Goal: Complete application form: Complete application form

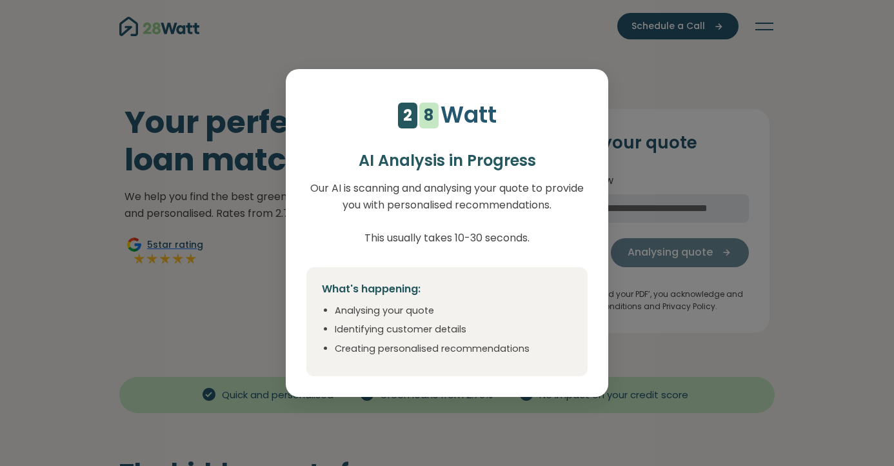
select select "***"
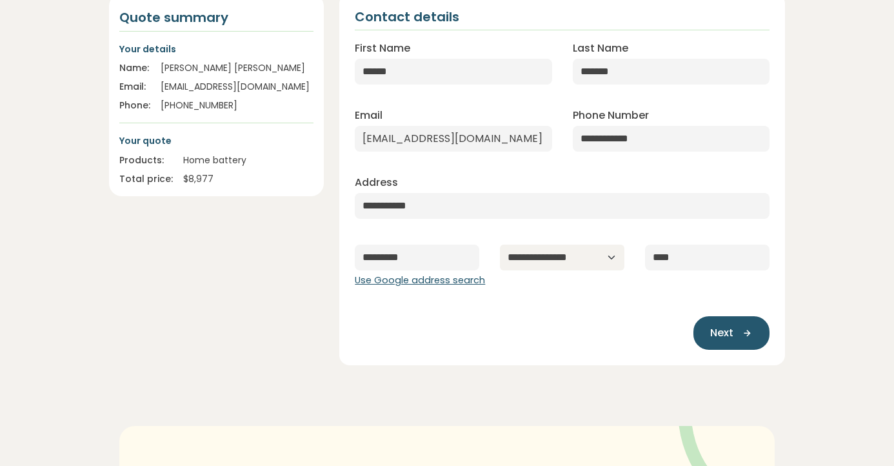
scroll to position [185, 0]
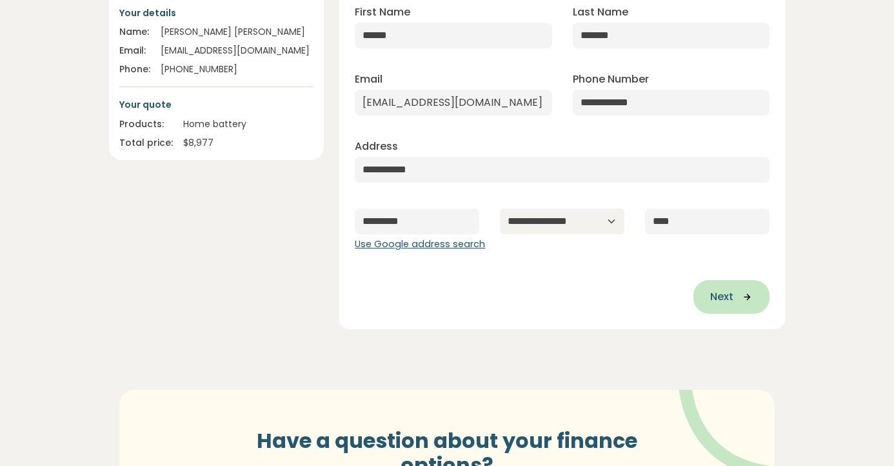
click at [742, 304] on button "Next" at bounding box center [731, 297] width 76 height 34
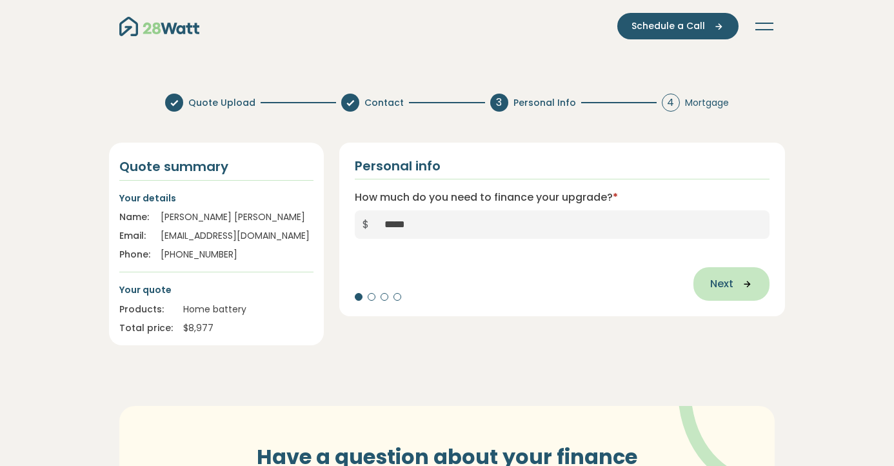
click at [709, 282] on button "Next" at bounding box center [731, 284] width 76 height 34
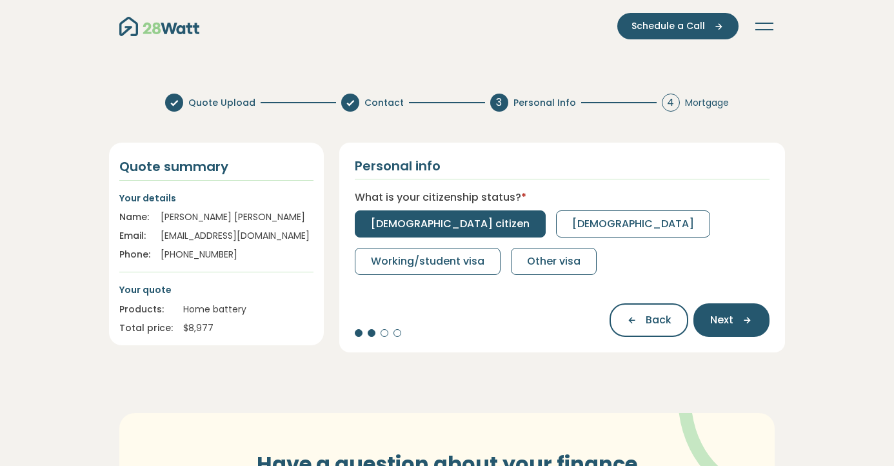
click at [413, 215] on button "[DEMOGRAPHIC_DATA] citizen" at bounding box center [450, 223] width 191 height 27
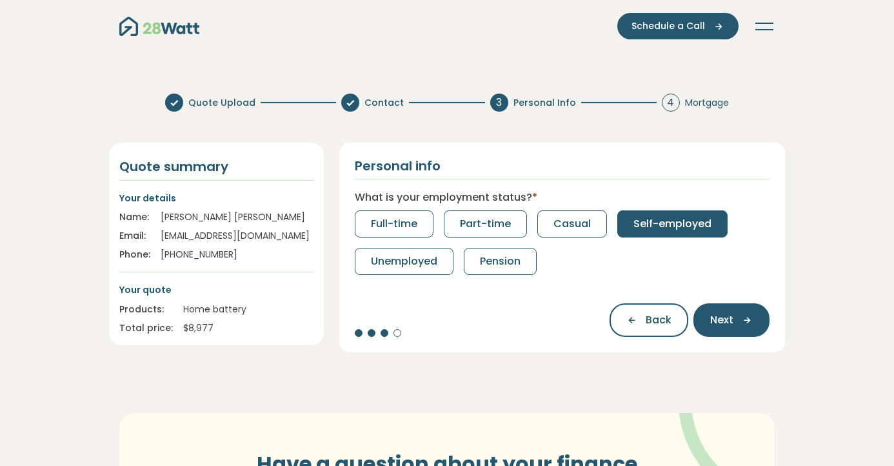
click at [658, 217] on span "Self-employed" at bounding box center [672, 223] width 78 height 15
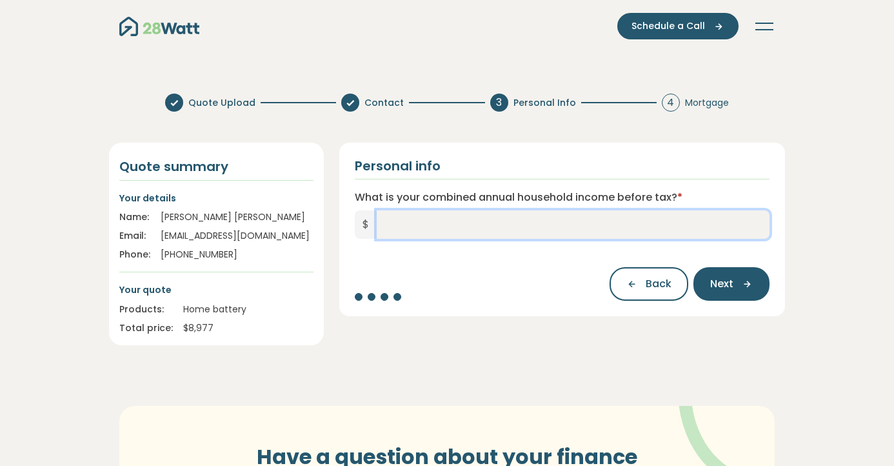
click at [669, 232] on input "What is your combined annual household income before tax? *" at bounding box center [573, 224] width 393 height 28
type input "*******"
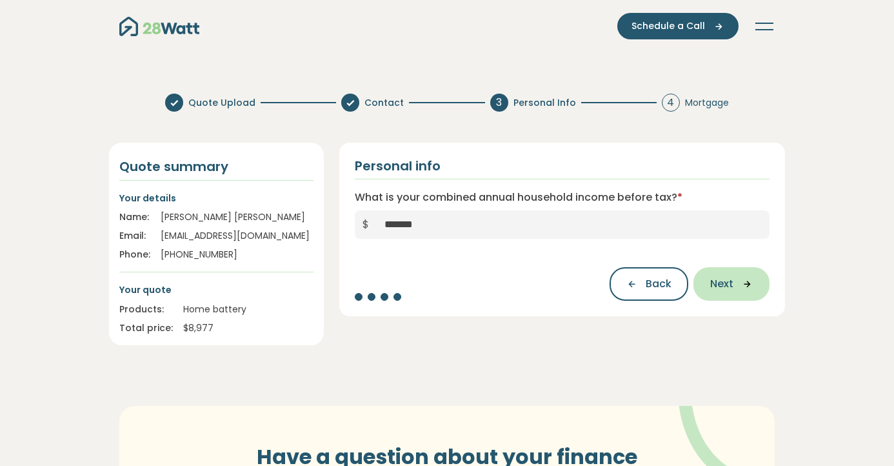
click at [753, 289] on button "Next" at bounding box center [731, 284] width 76 height 34
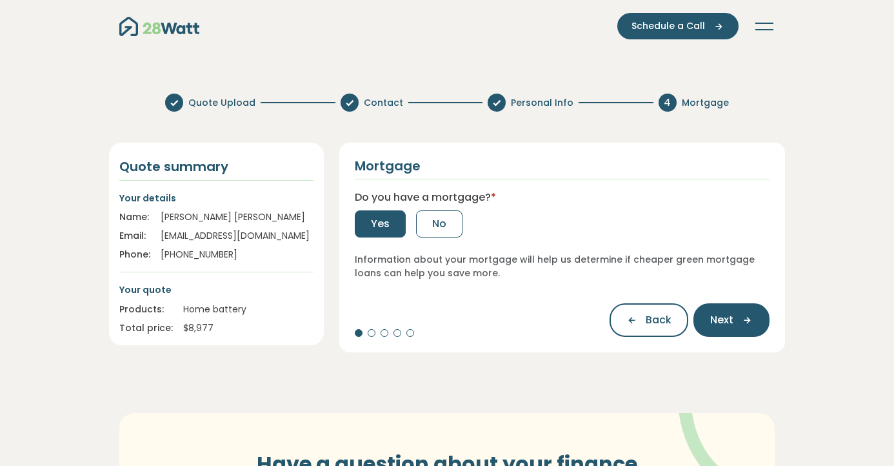
click at [393, 222] on button "Yes" at bounding box center [380, 223] width 51 height 27
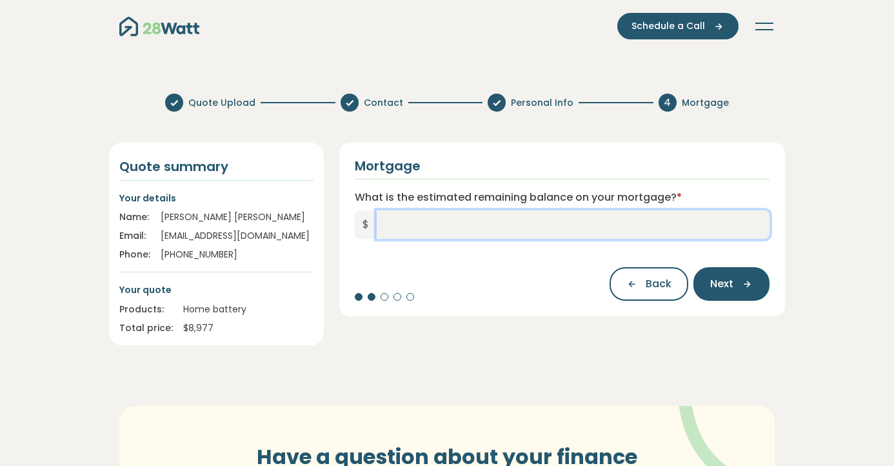
click at [643, 214] on input "What is the estimated remaining balance on your mortgage? *" at bounding box center [573, 224] width 393 height 28
type input "*******"
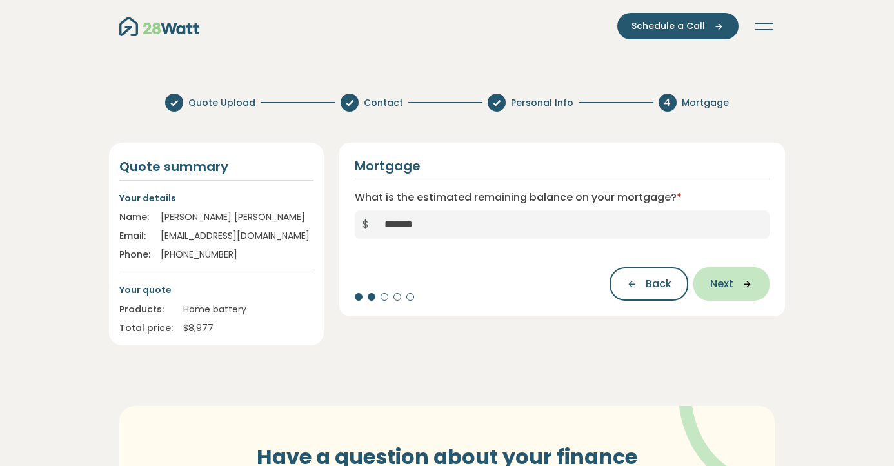
click at [738, 290] on button "Next" at bounding box center [731, 284] width 76 height 34
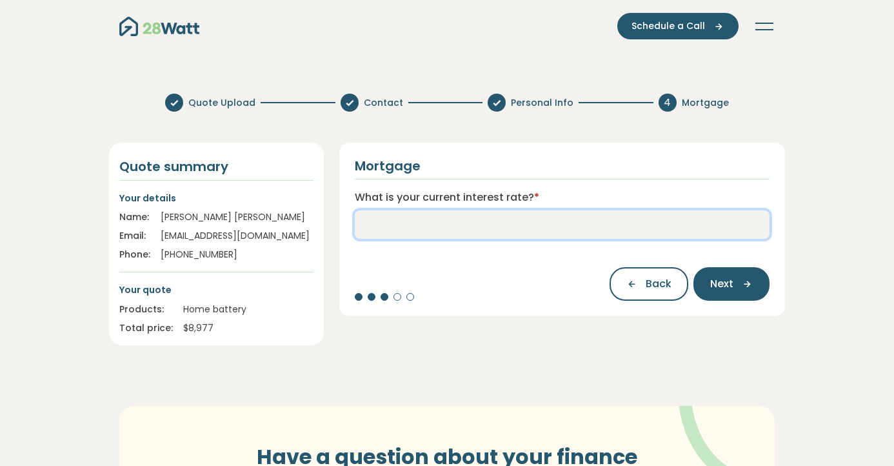
click at [579, 232] on input "What is your current interest rate? *" at bounding box center [562, 224] width 415 height 28
type input "***"
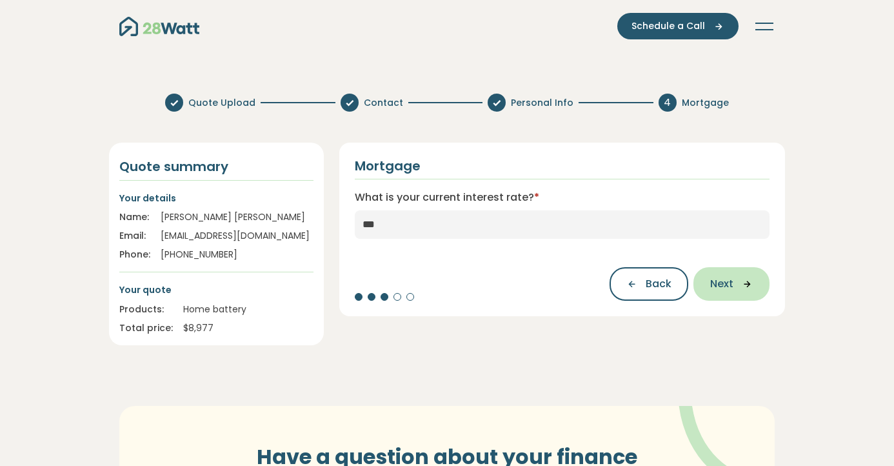
click at [740, 291] on button "Next" at bounding box center [731, 284] width 76 height 34
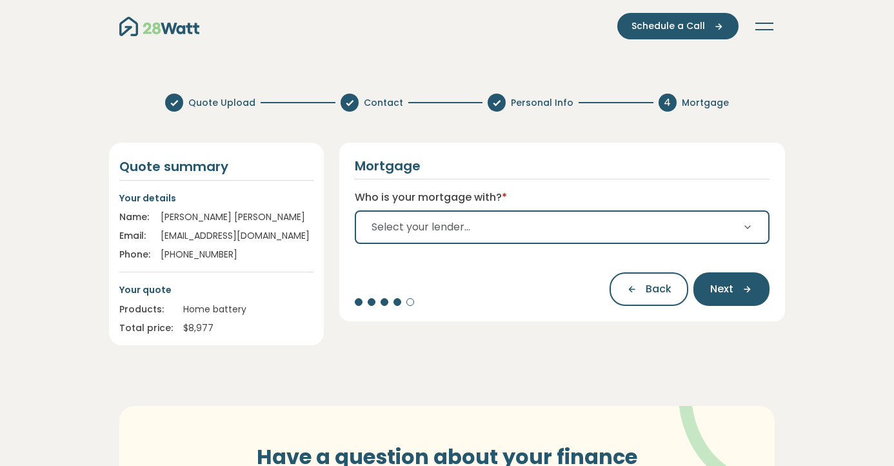
click at [564, 229] on button "Select your lender..." at bounding box center [562, 227] width 415 height 34
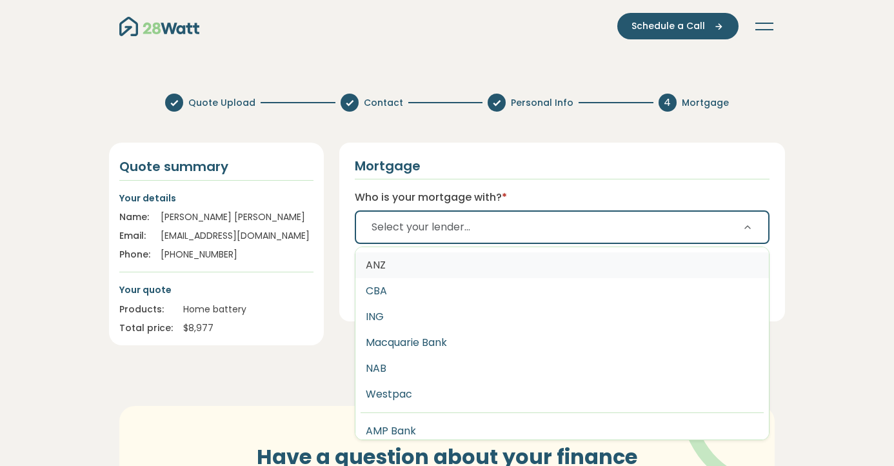
click at [530, 259] on button "ANZ" at bounding box center [561, 265] width 413 height 26
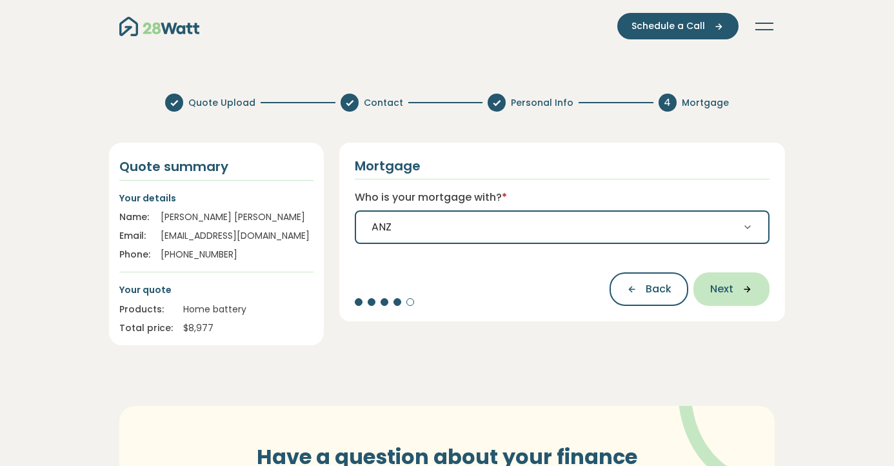
click at [720, 289] on span "Next" at bounding box center [721, 288] width 23 height 15
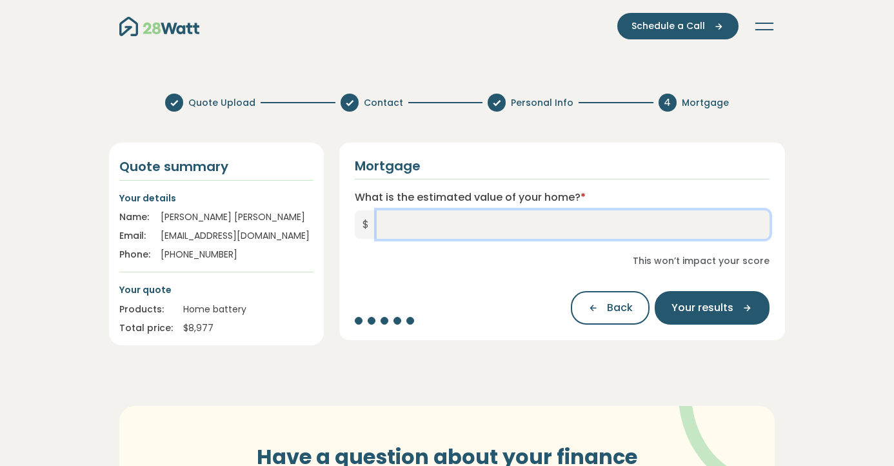
click at [573, 222] on input "What is the estimated value of your home? *" at bounding box center [573, 224] width 393 height 28
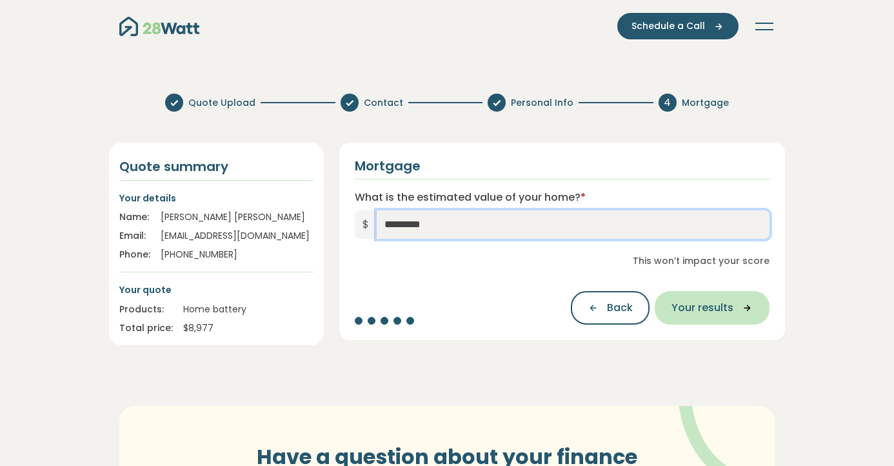
type input "*********"
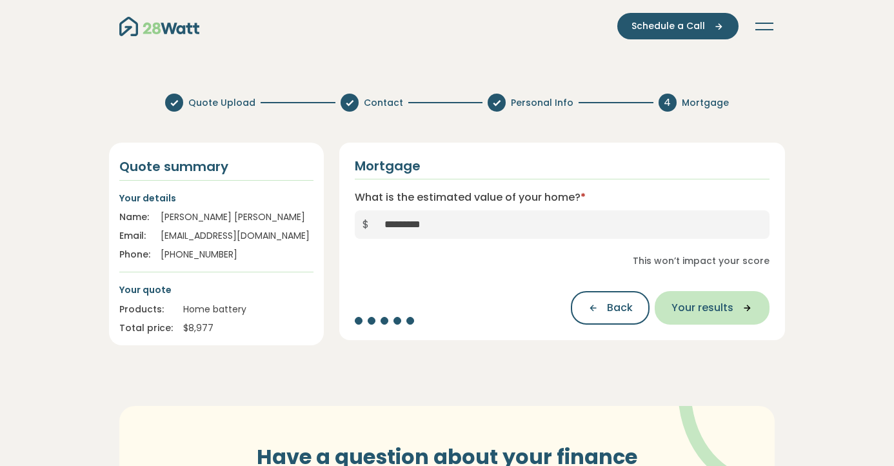
click at [718, 302] on span "Your results" at bounding box center [702, 307] width 62 height 15
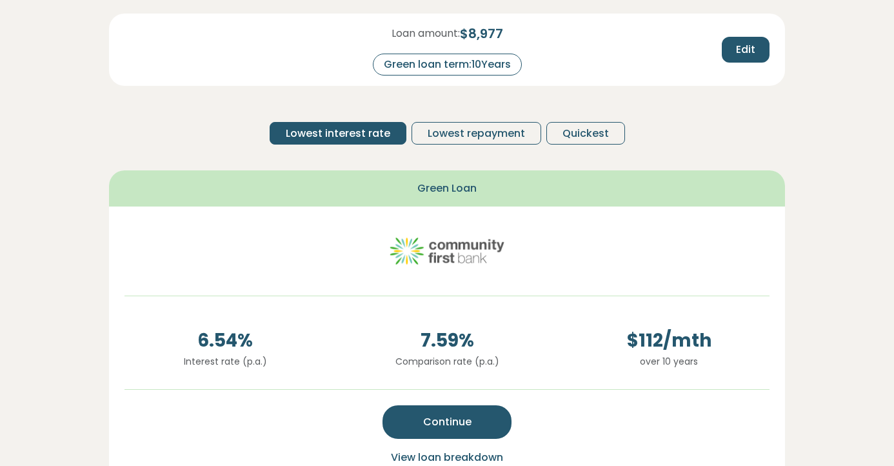
scroll to position [186, 0]
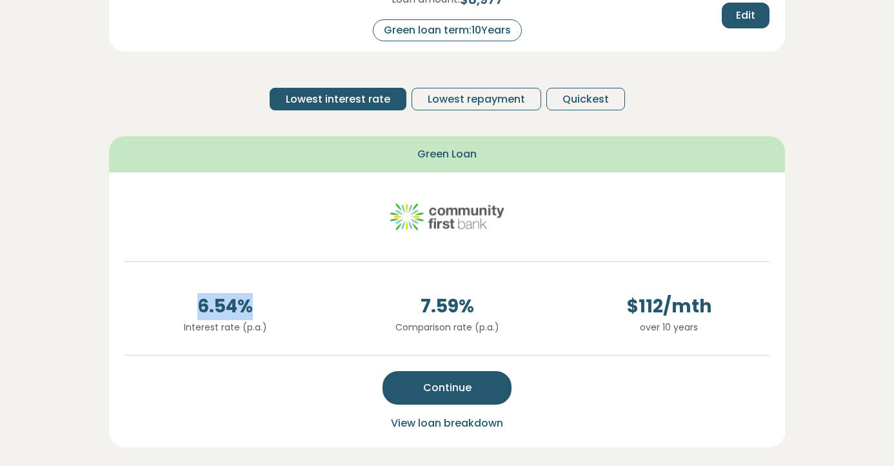
drag, startPoint x: 253, startPoint y: 306, endPoint x: 189, endPoint y: 308, distance: 63.9
click at [189, 308] on span "6.54 %" at bounding box center [224, 306] width 201 height 27
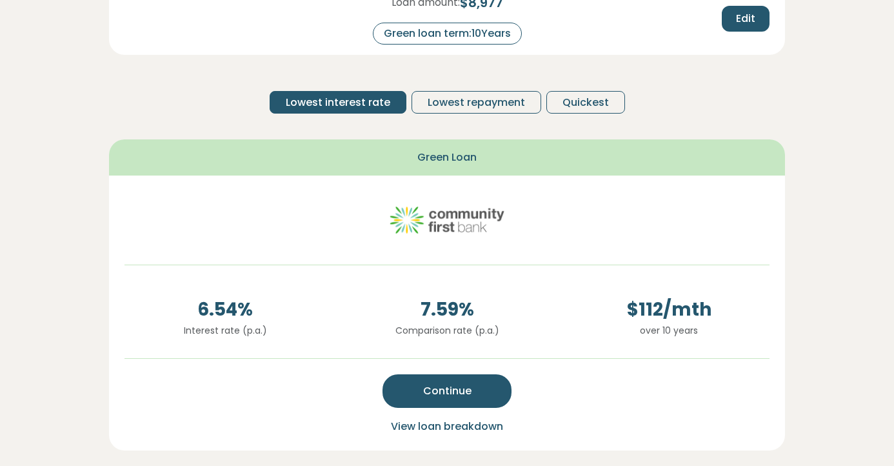
scroll to position [175, 0]
